Goal: Task Accomplishment & Management: Complete application form

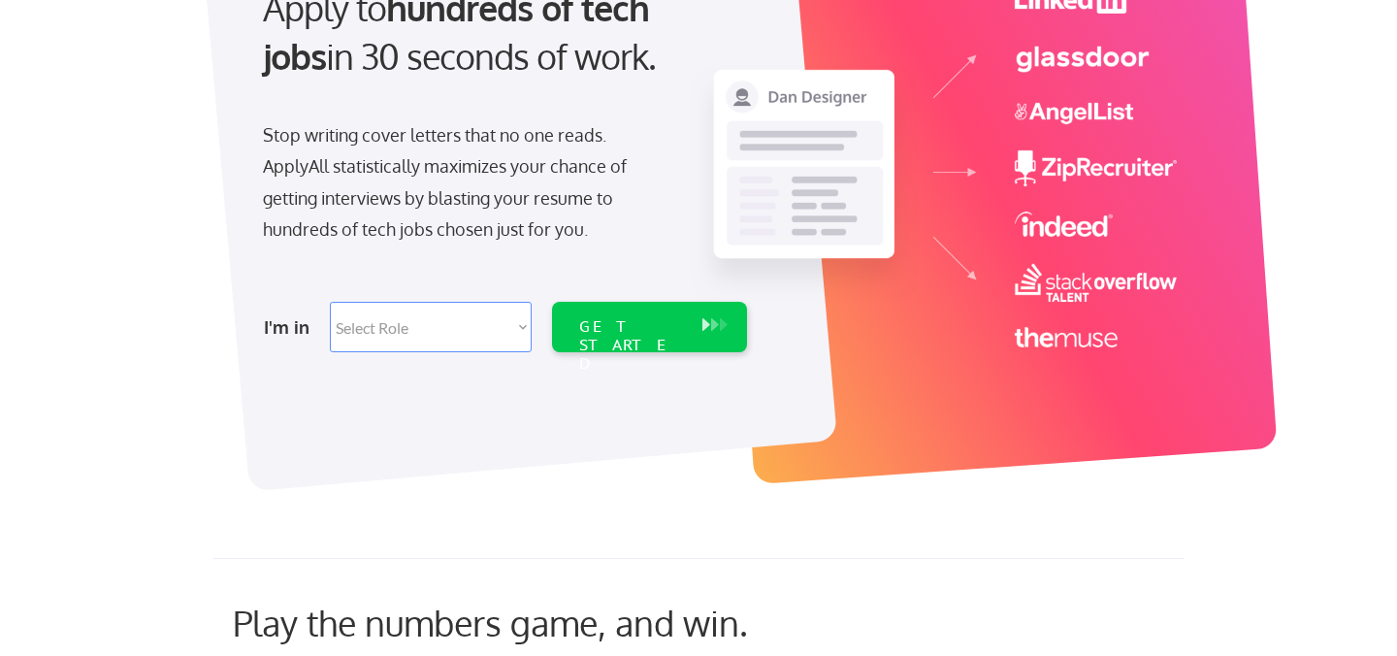
scroll to position [243, 0]
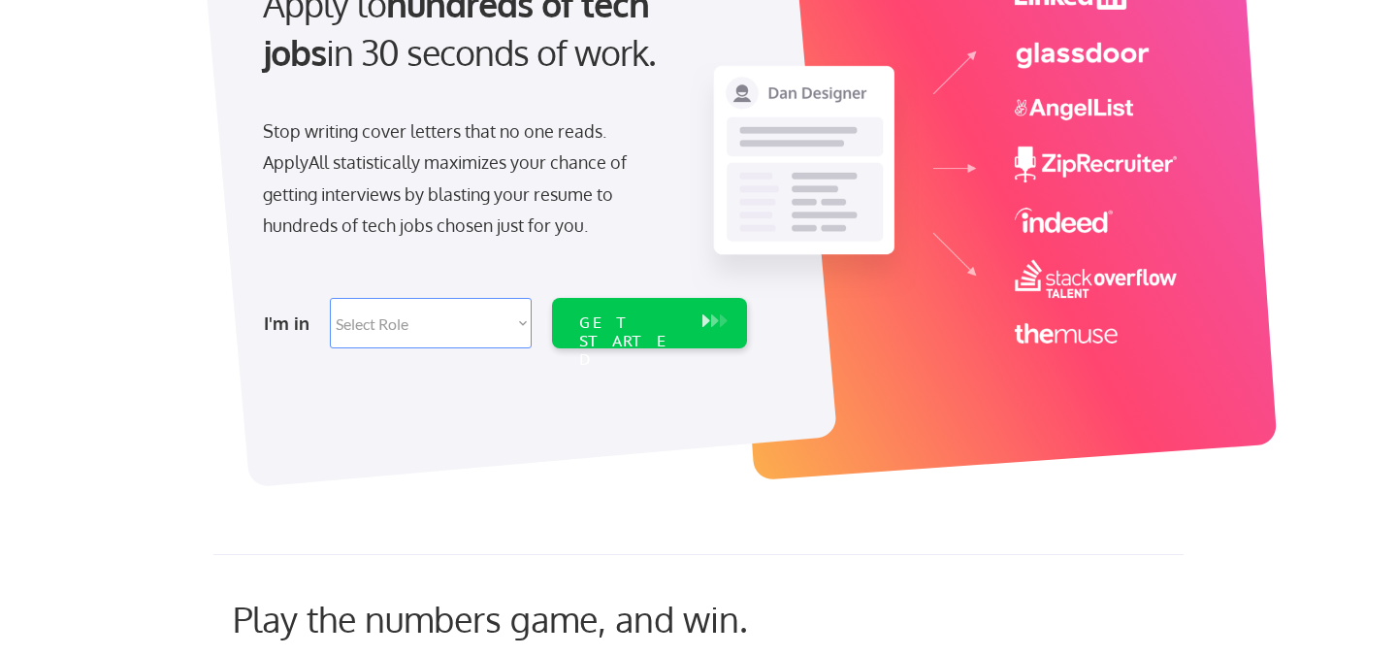
click at [526, 331] on select "Select Role Software Engineering Product Management Customer Success Sales UI/U…" at bounding box center [431, 323] width 202 height 50
select select ""hr_recruiting""
click at [647, 308] on div "GET STARTED" at bounding box center [630, 323] width 123 height 50
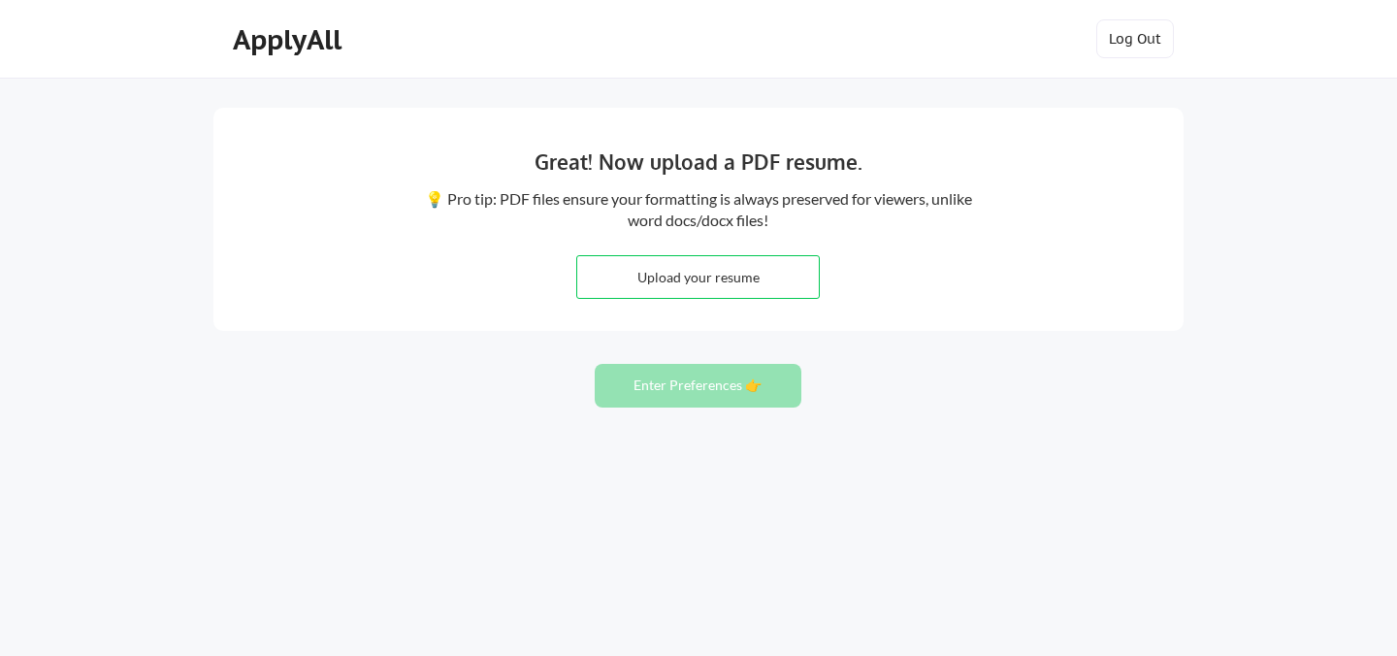
click at [771, 267] on input "file" at bounding box center [698, 277] width 242 height 42
type input "C:\fakepath\Kayla Verona Resume 2025.pdf"
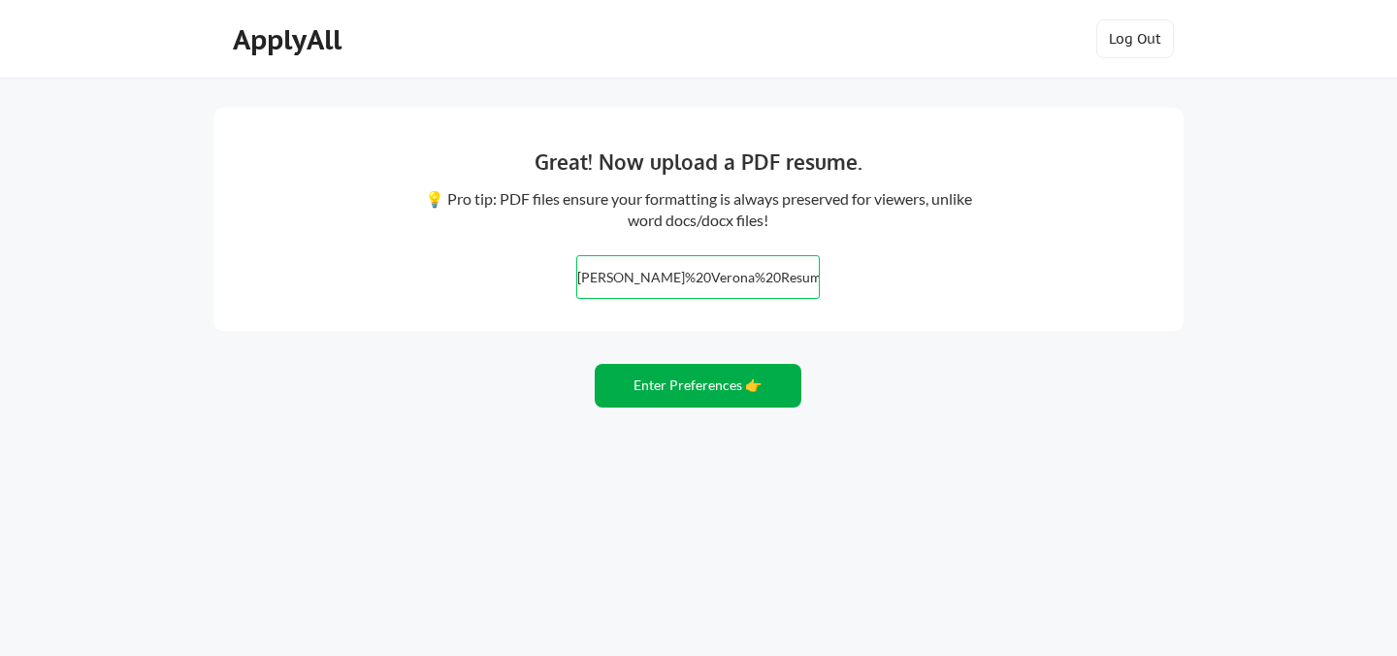
click at [754, 371] on button "Enter Preferences 👉" at bounding box center [698, 386] width 207 height 44
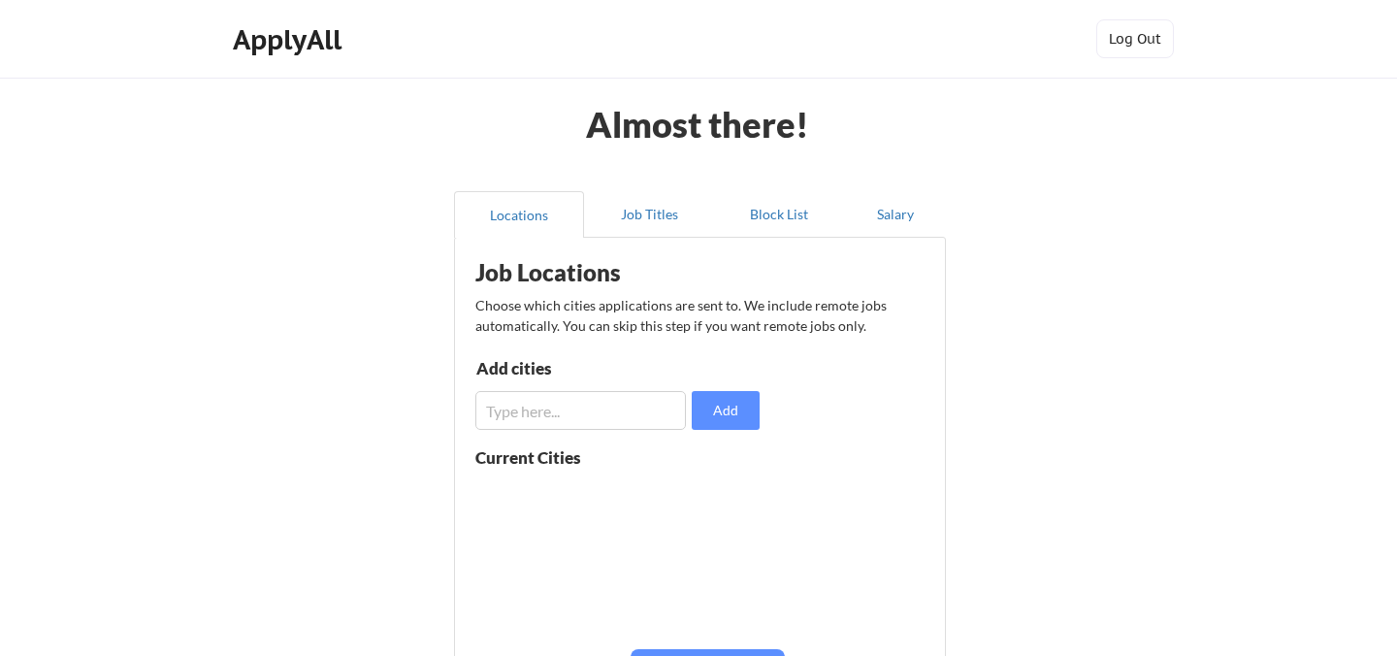
click at [651, 402] on input "input" at bounding box center [580, 410] width 210 height 39
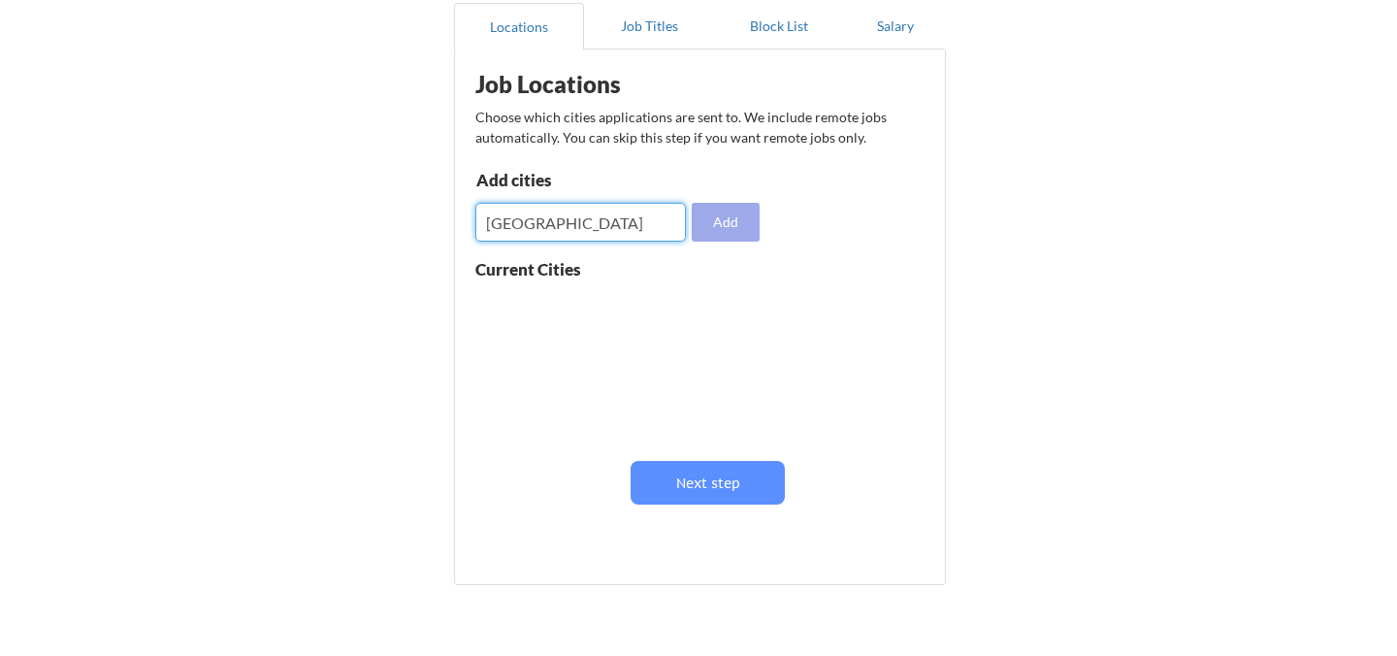
type input "chicago"
click at [737, 235] on button "Add" at bounding box center [726, 222] width 68 height 39
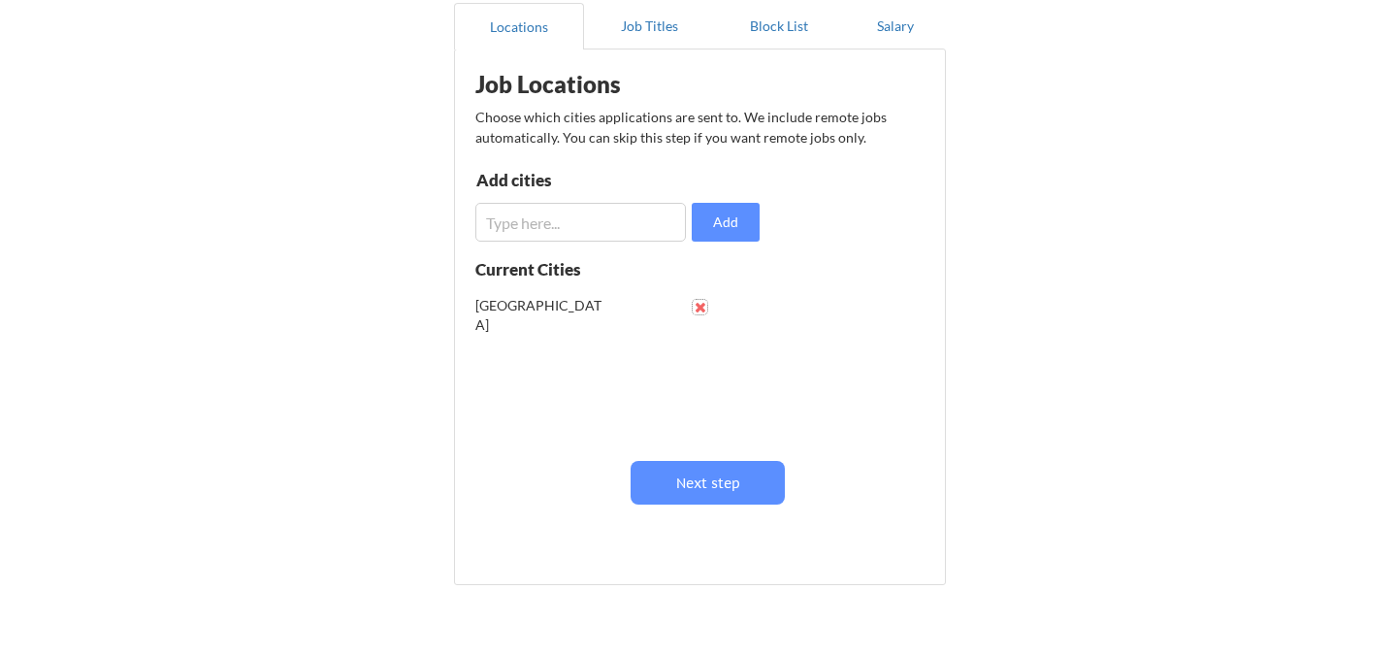
click at [701, 300] on button at bounding box center [700, 307] width 15 height 15
click at [589, 222] on input "input" at bounding box center [580, 222] width 210 height 39
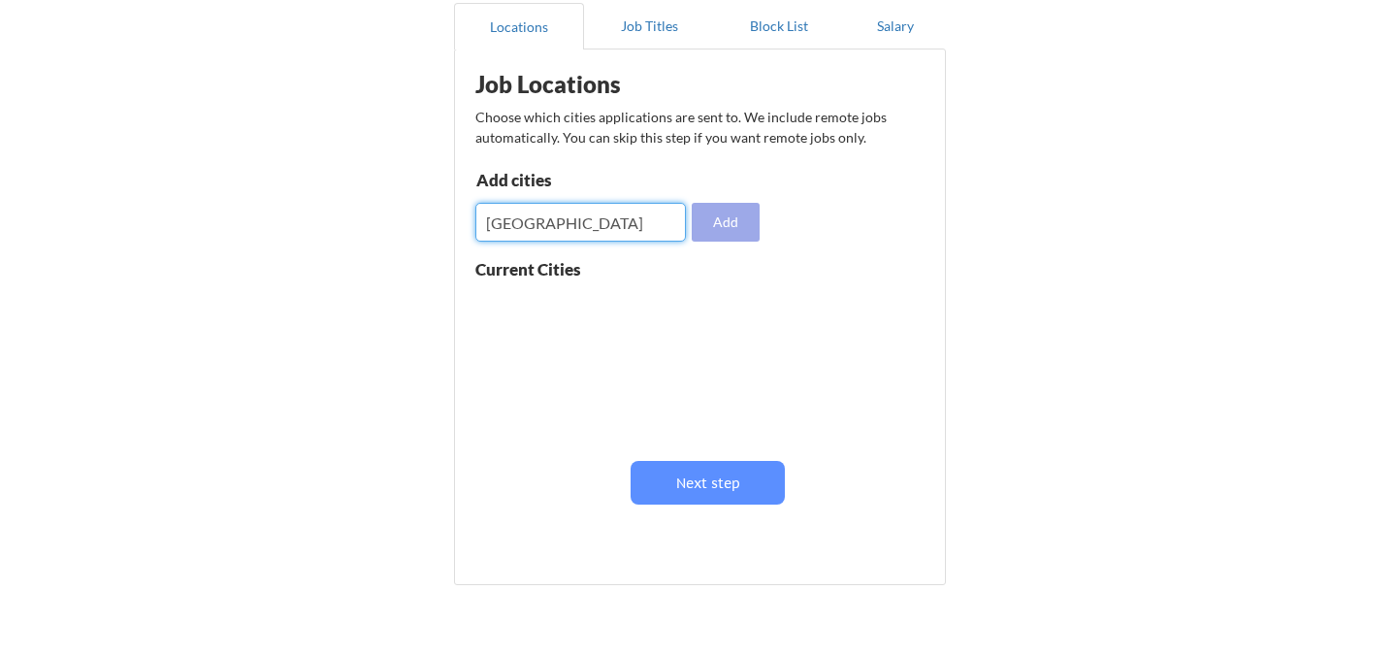
type input "Chicago"
click at [741, 220] on button "Add" at bounding box center [726, 222] width 68 height 39
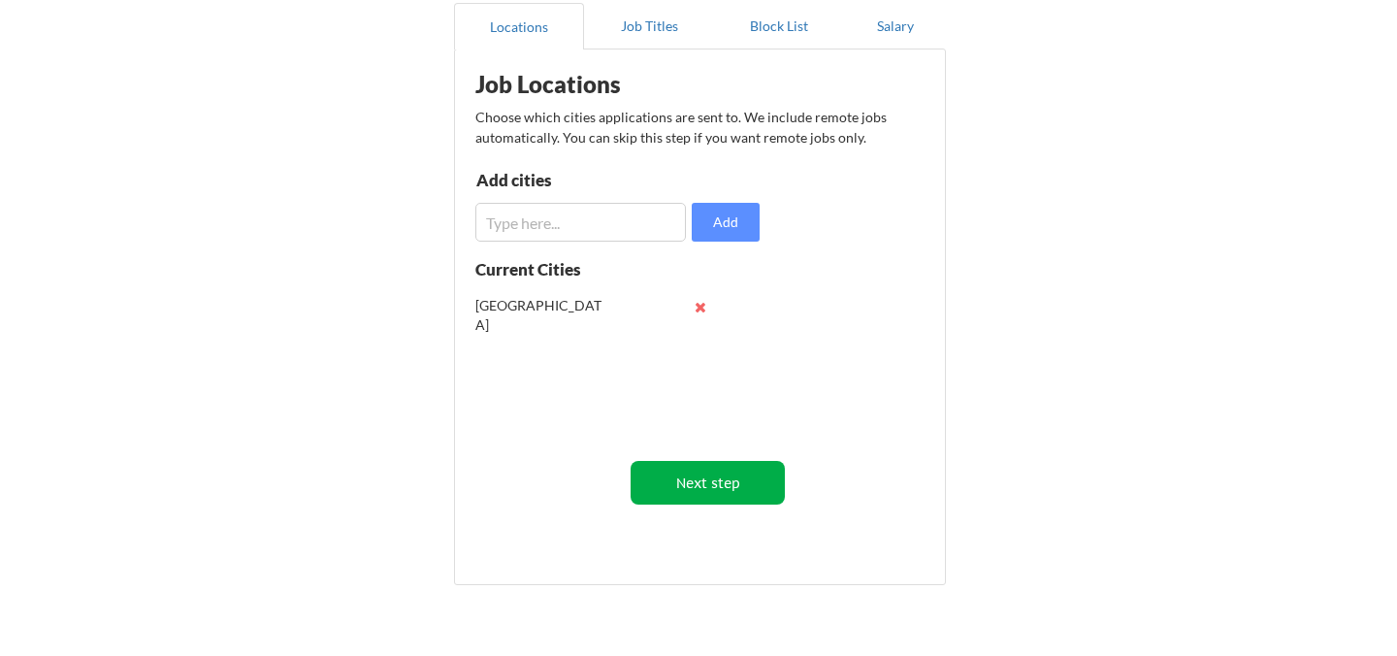
click at [742, 481] on button "Next step" at bounding box center [707, 483] width 154 height 44
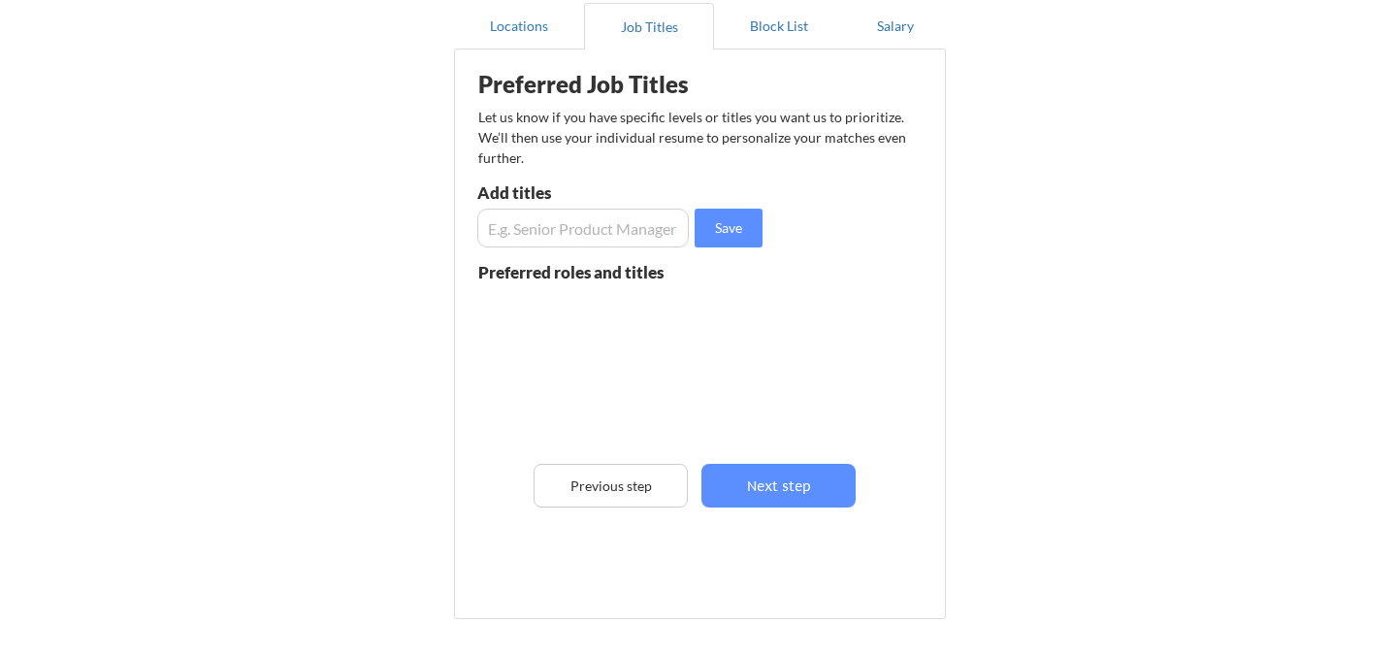
click at [583, 237] on input "input" at bounding box center [582, 228] width 211 height 39
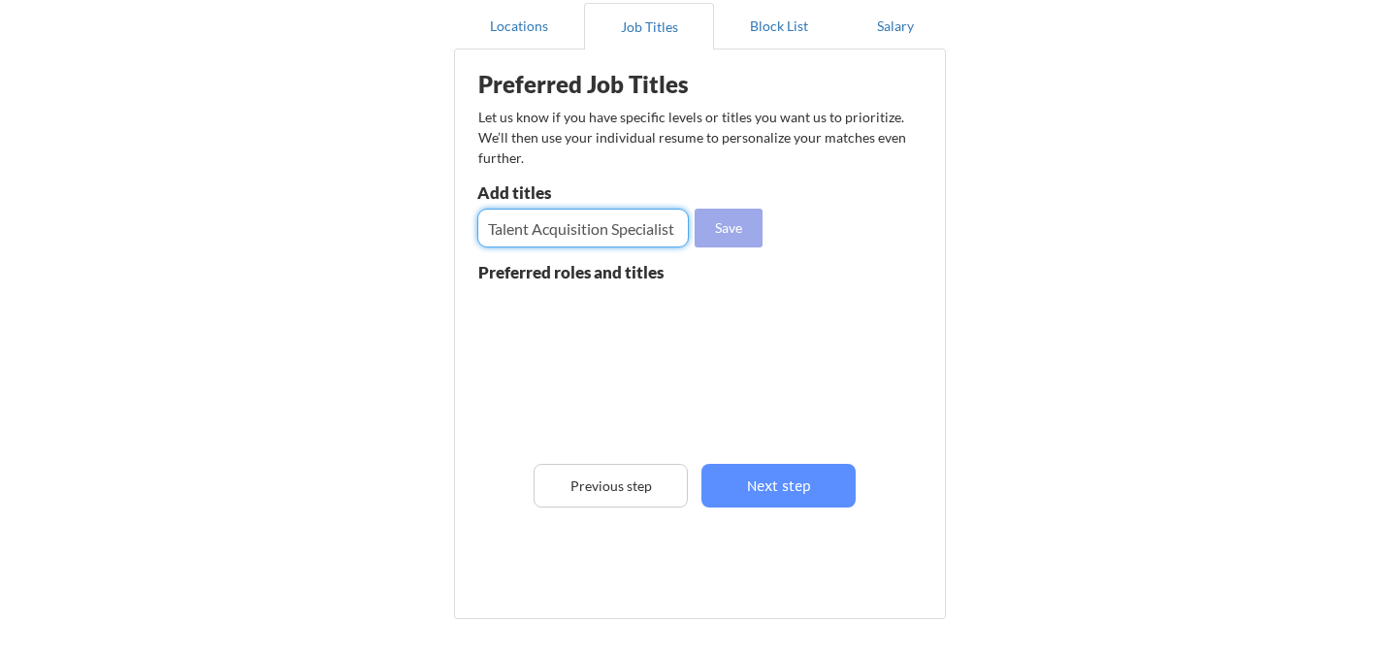
type input "Talent Acquisition Specialist"
click at [741, 234] on button "Save" at bounding box center [728, 228] width 68 height 39
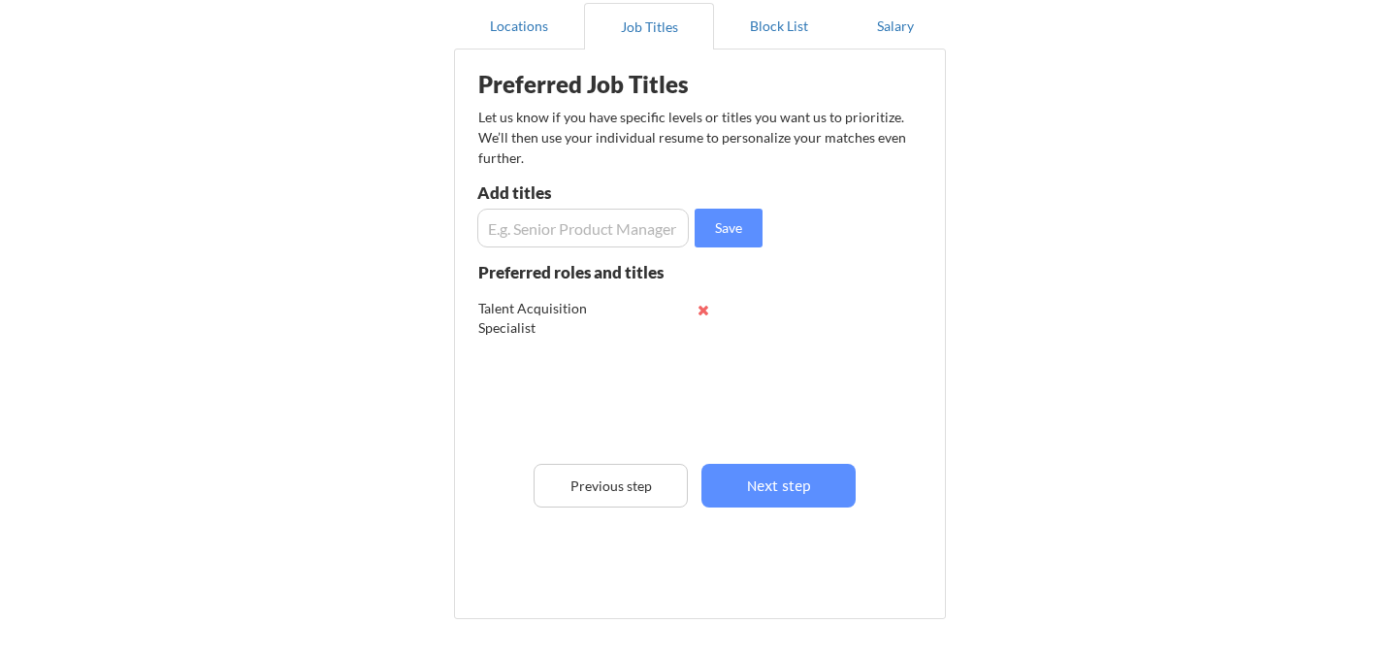
click at [617, 230] on input "input" at bounding box center [582, 228] width 211 height 39
type input "Soucer"
click at [731, 235] on button "Save" at bounding box center [728, 228] width 68 height 39
click at [595, 219] on input "input" at bounding box center [582, 228] width 211 height 39
type input "Recruiter"
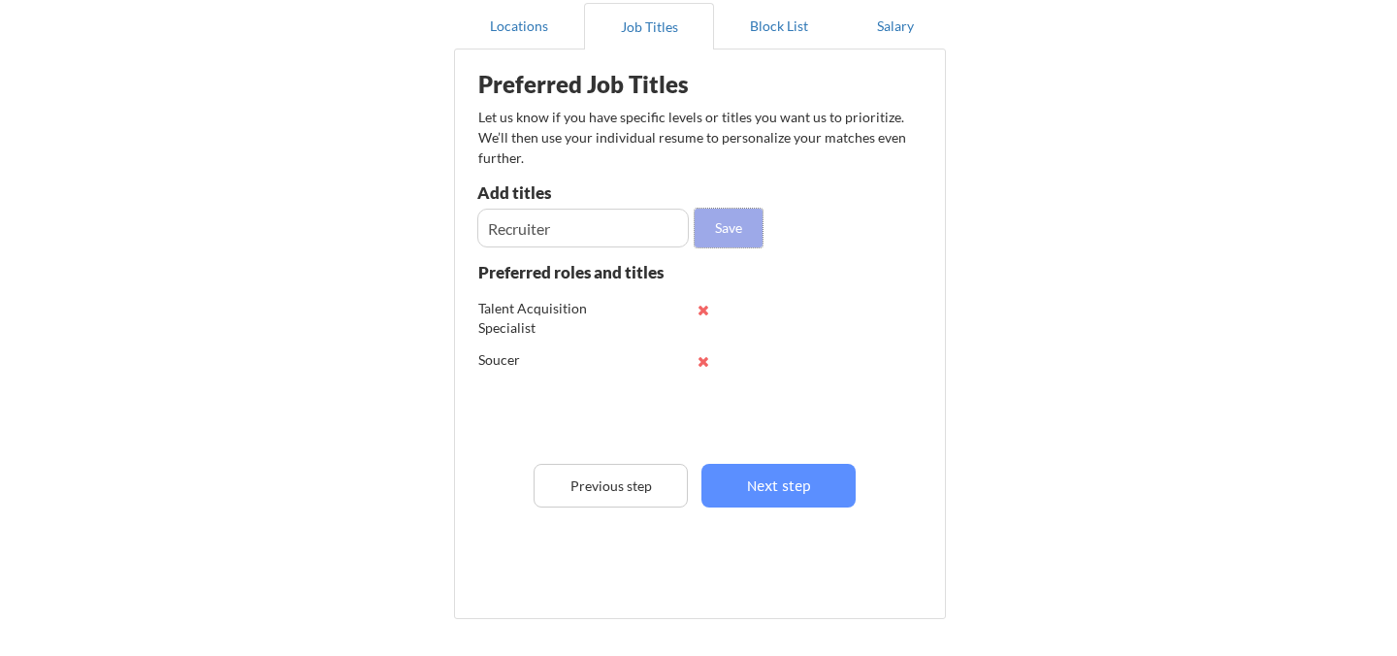
click at [717, 236] on button "Save" at bounding box center [728, 228] width 68 height 39
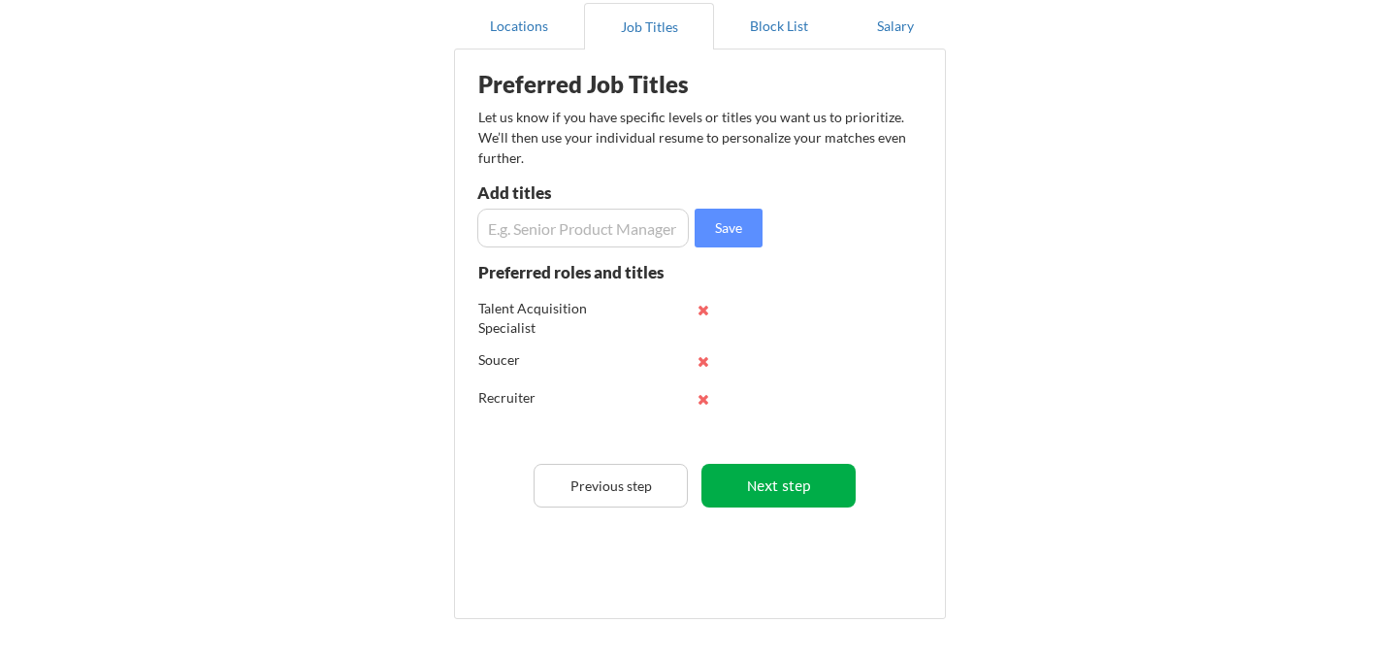
click at [793, 493] on button "Next step" at bounding box center [778, 486] width 154 height 44
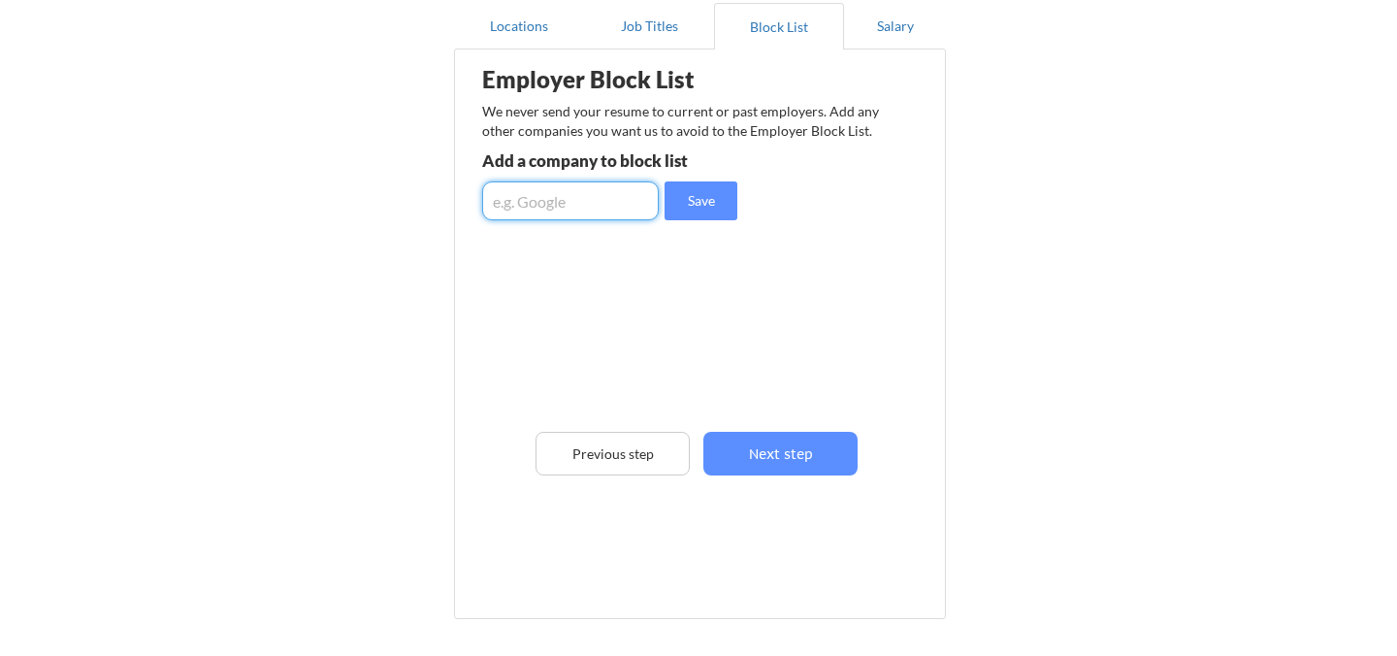
click at [581, 210] on input "input" at bounding box center [570, 200] width 177 height 39
click at [802, 449] on button "Next step" at bounding box center [780, 454] width 154 height 44
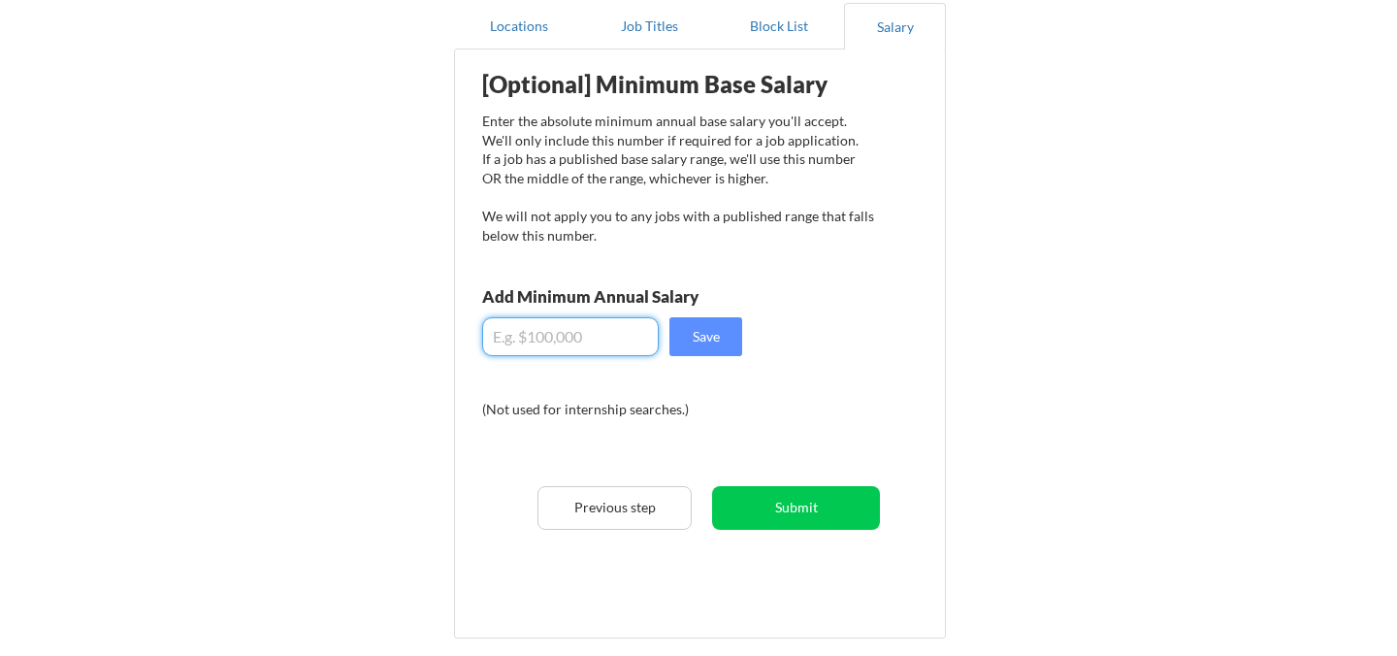
click at [571, 332] on input "input" at bounding box center [570, 336] width 177 height 39
type input "$115,000"
click at [724, 326] on button "Save" at bounding box center [705, 336] width 73 height 39
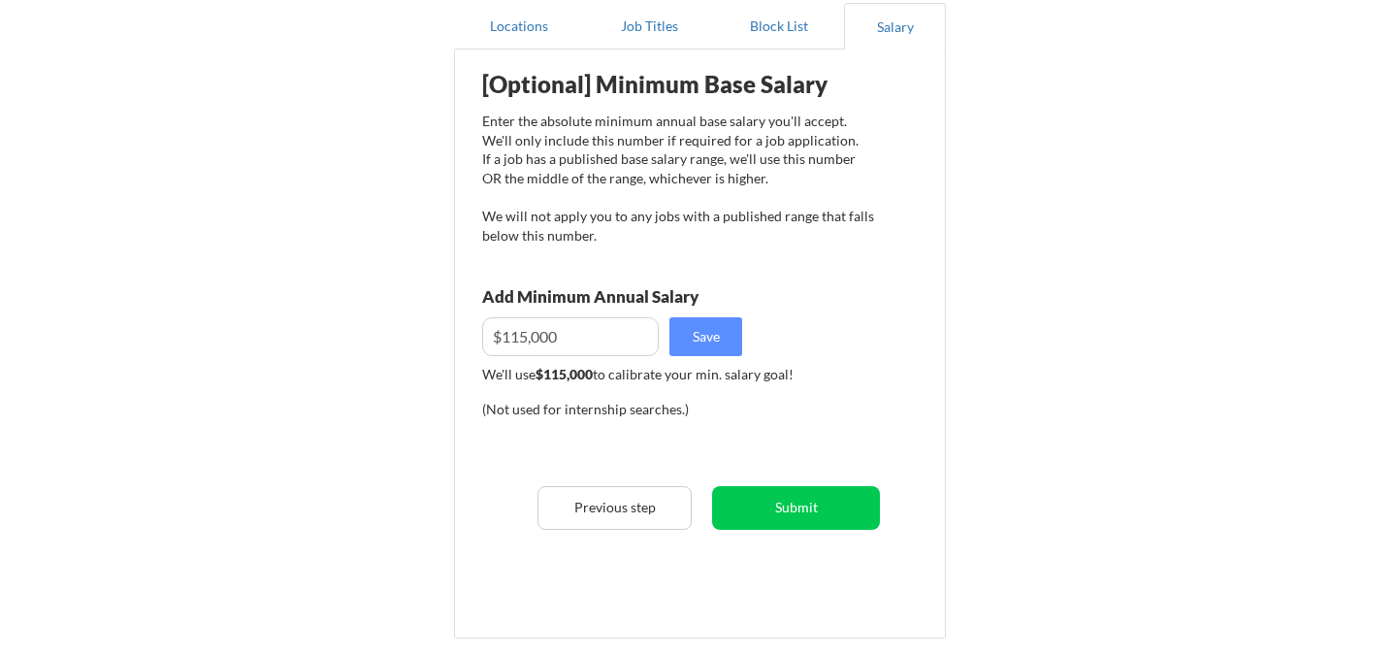
click at [780, 557] on div "[Optional] Minimum Base Salary Enter the absolute minimum annual base salary yo…" at bounding box center [704, 336] width 478 height 555
click at [806, 504] on button "Submit" at bounding box center [796, 508] width 168 height 44
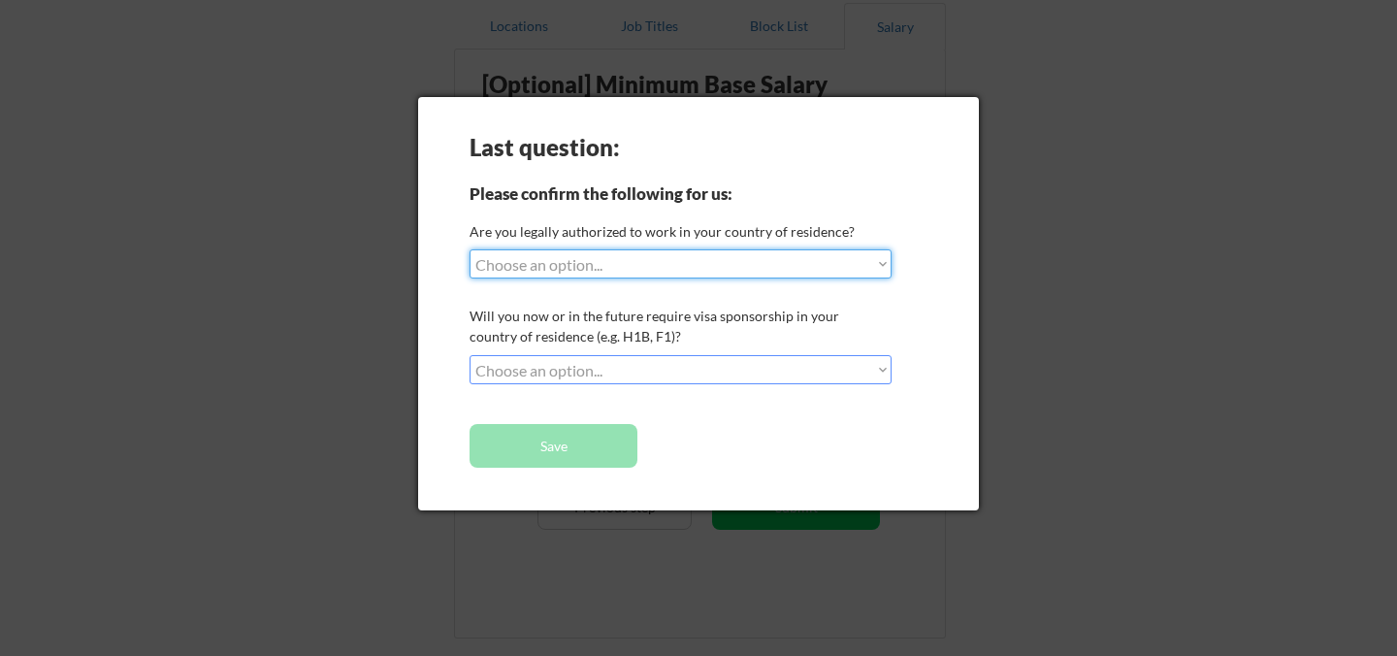
click at [709, 263] on select "Choose an option... Yes, I am a US Citizen Yes, I am a Canadian Citizen Yes, I …" at bounding box center [680, 263] width 422 height 29
select select ""yes__i_am_a_us_citizen""
click at [676, 362] on select "Choose an option... No, I will not need sponsorship Yes, I will need sponsorship" at bounding box center [680, 369] width 422 height 29
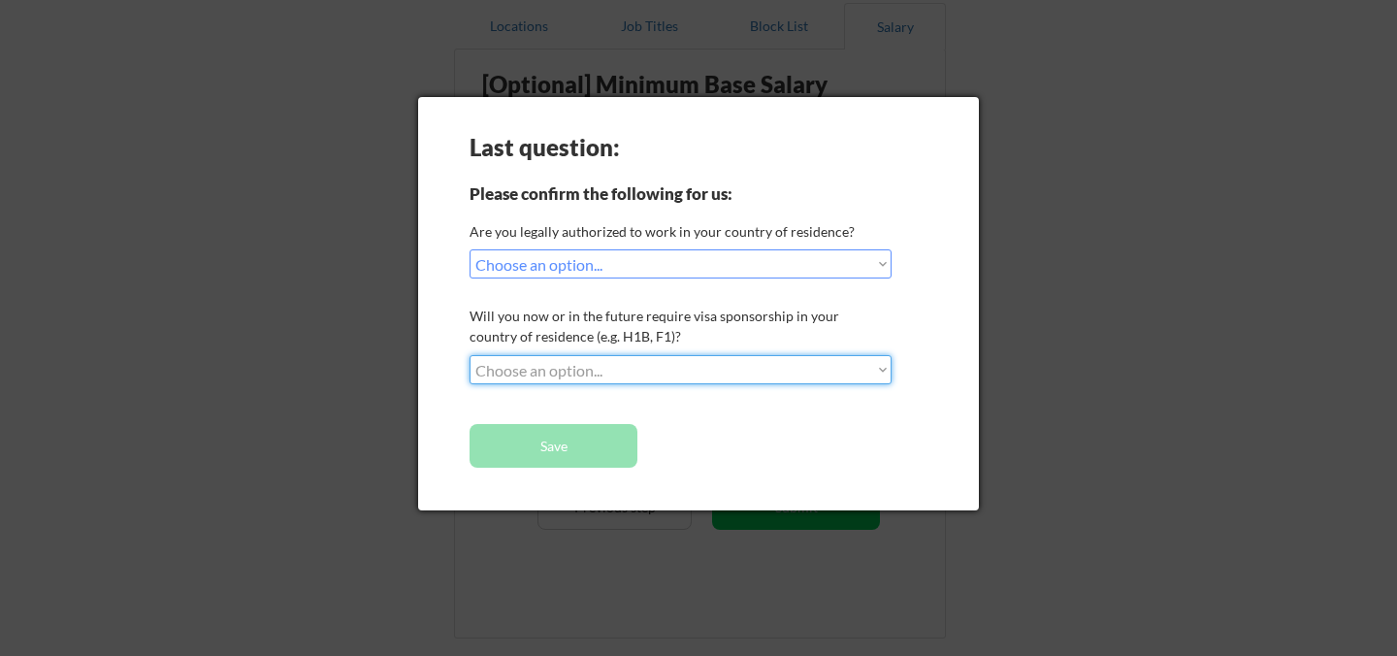
select select ""no__i_will_not_need_sponsorship""
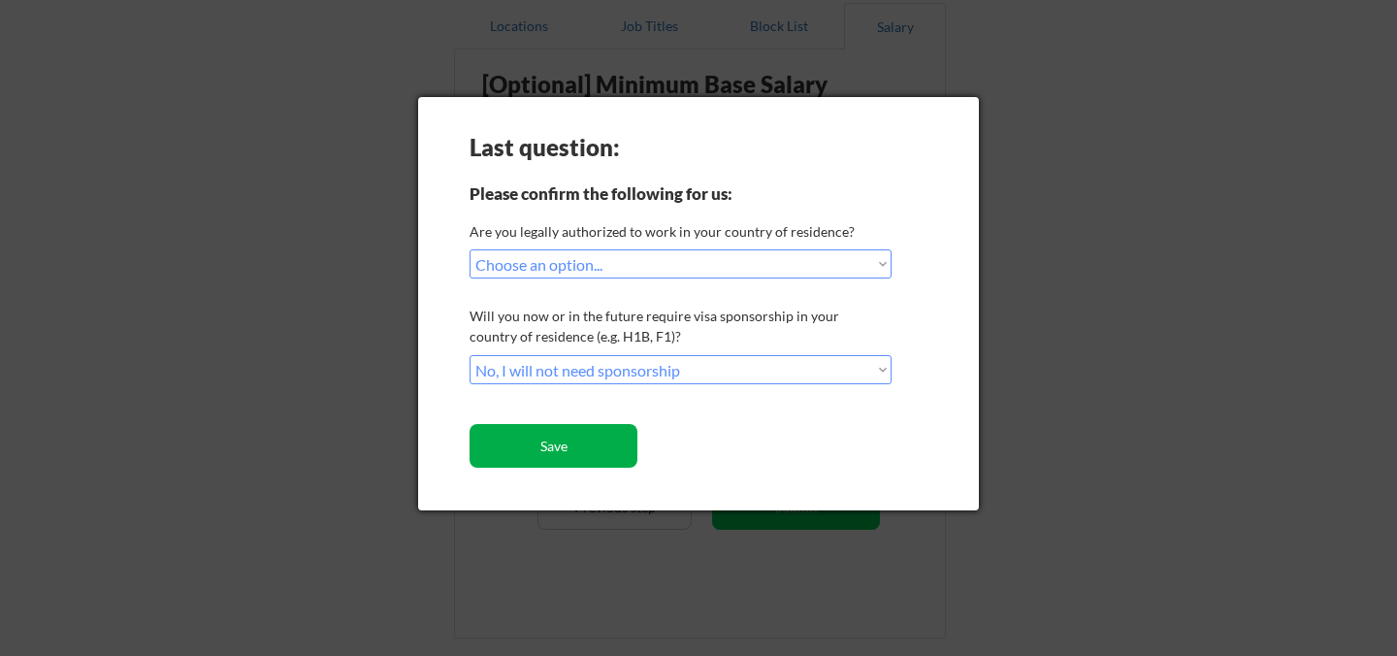
click at [593, 430] on button "Save" at bounding box center [553, 446] width 168 height 44
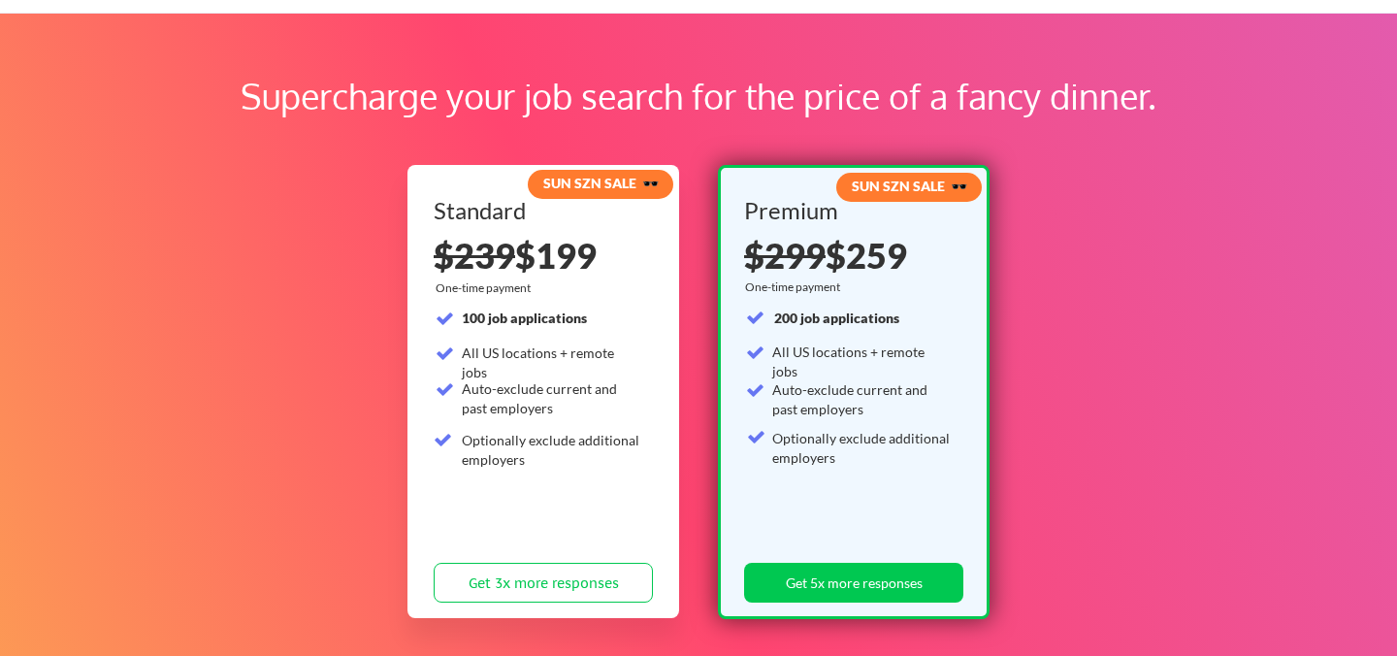
scroll to position [77, 0]
